Goal: Find specific page/section: Find specific page/section

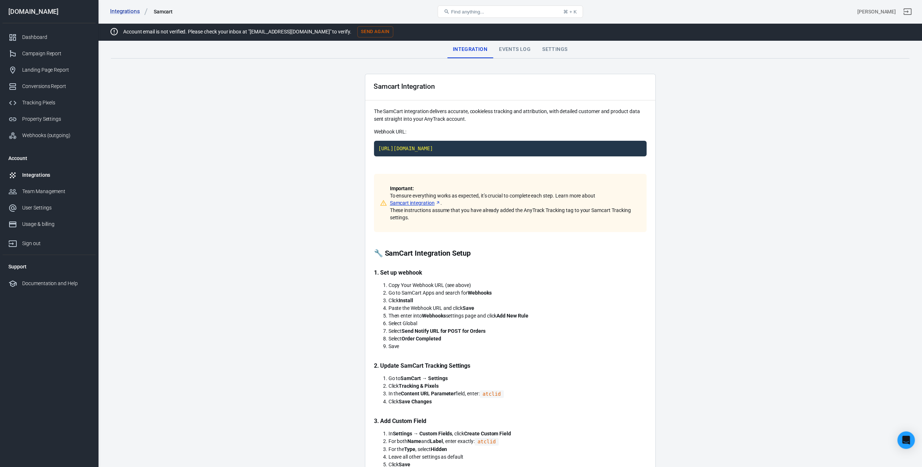
scroll to position [109, 0]
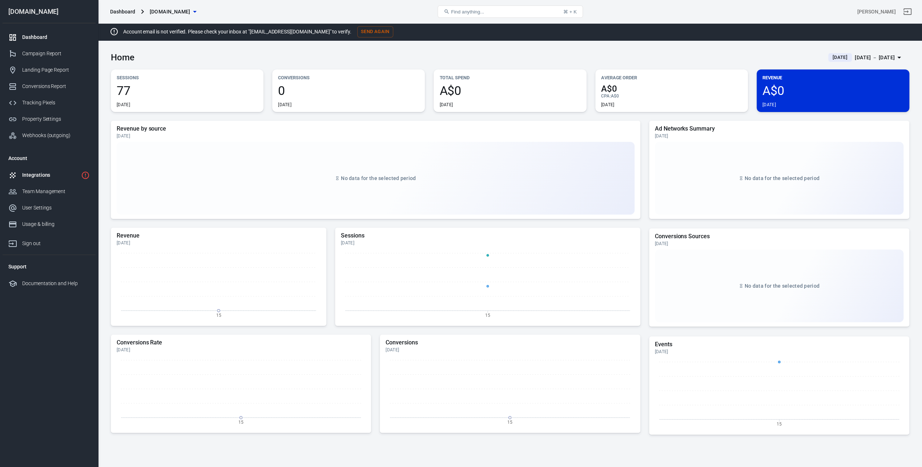
click at [37, 174] on div "Integrations" at bounding box center [50, 175] width 56 height 8
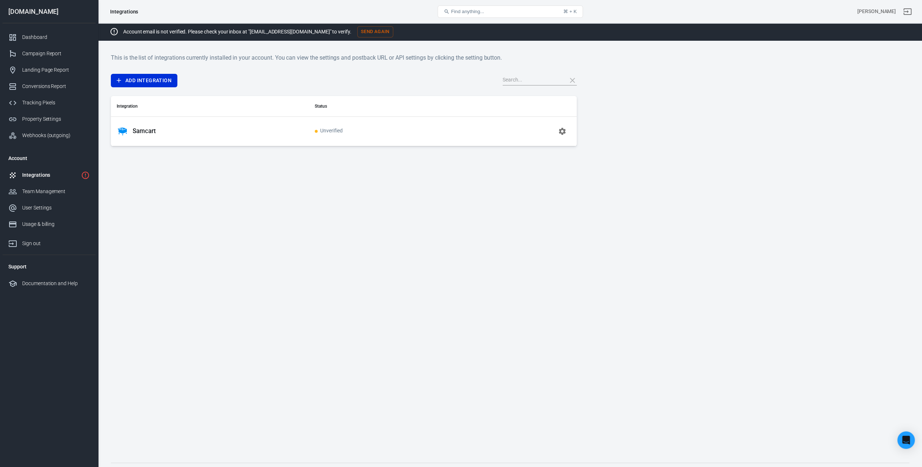
click at [566, 133] on icon "button" at bounding box center [562, 131] width 9 height 9
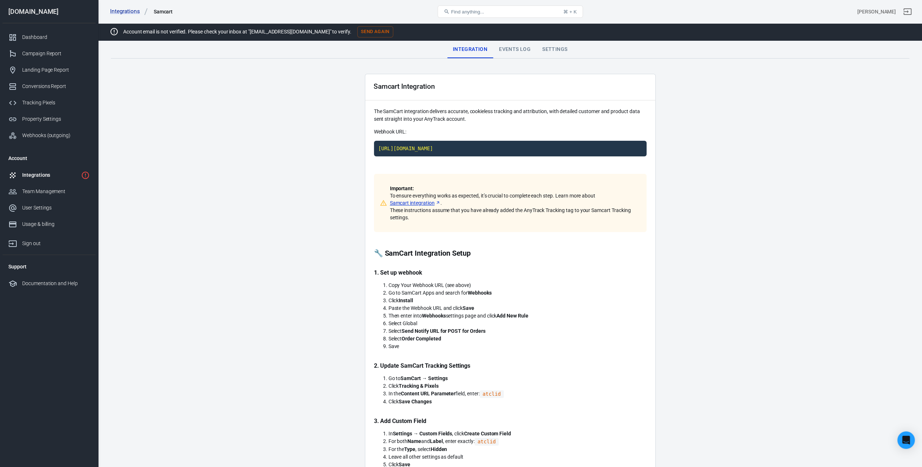
click at [413, 200] on link "Samcart integration" at bounding box center [415, 202] width 51 height 7
